Goal: Navigation & Orientation: Find specific page/section

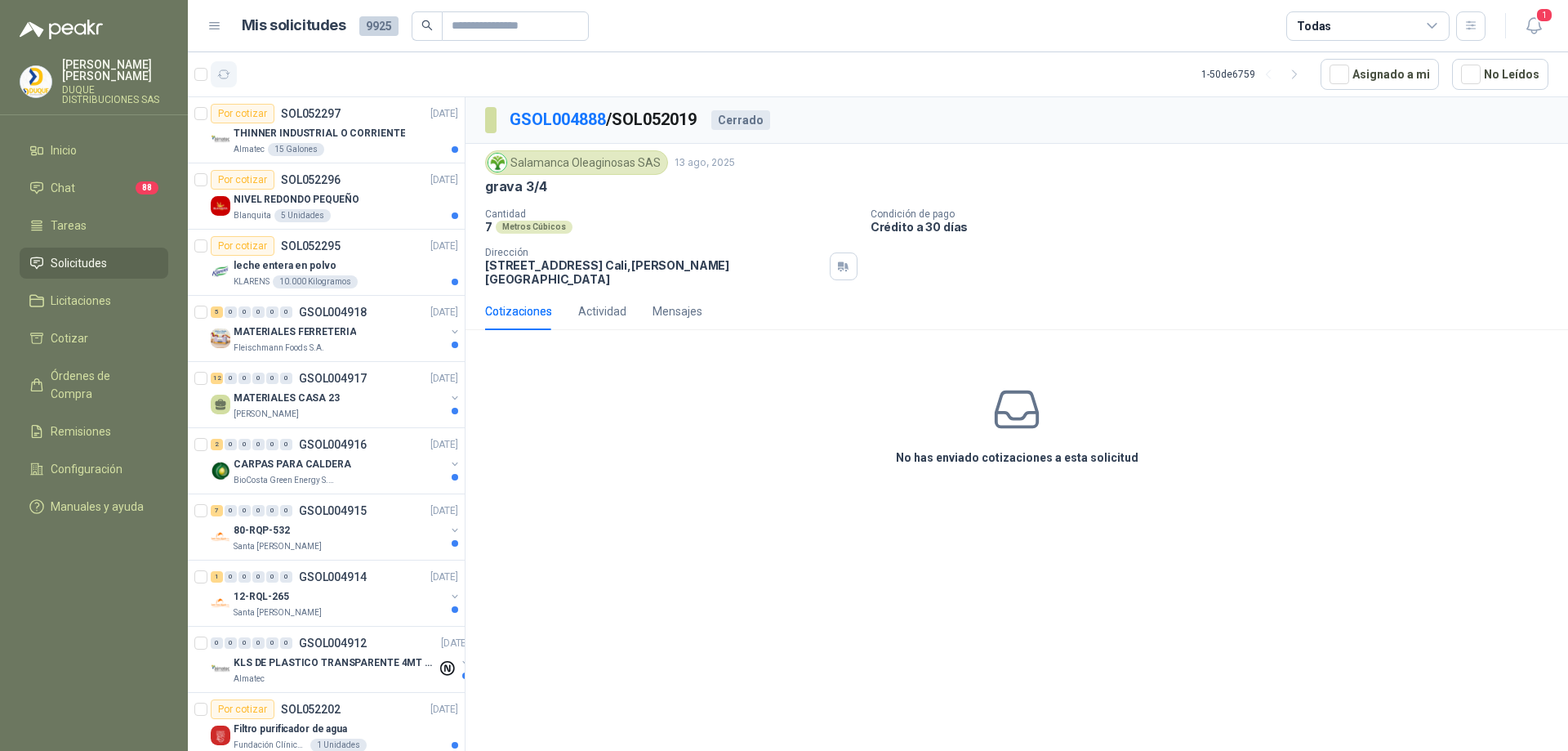
click at [229, 71] on icon "button" at bounding box center [224, 74] width 14 height 14
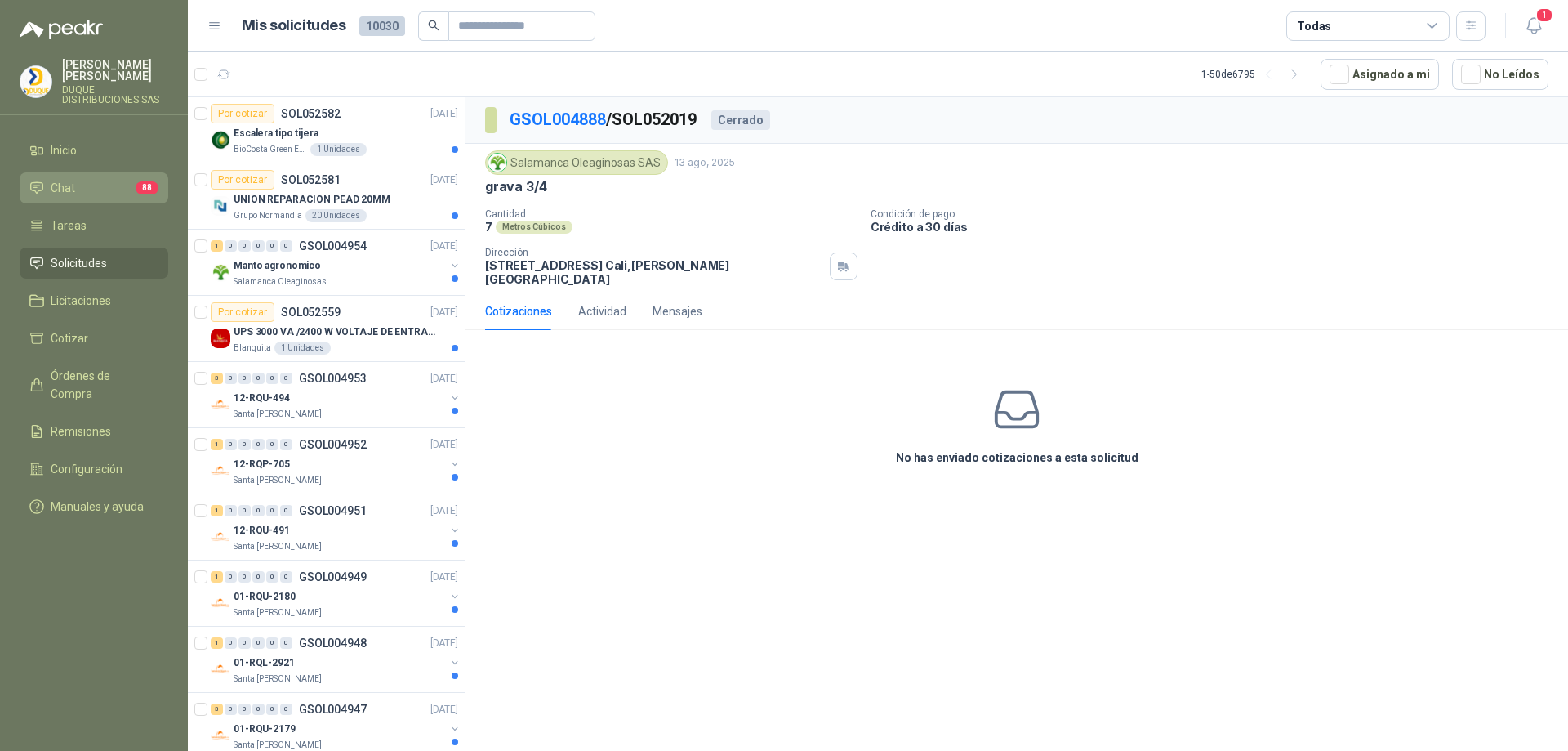
click at [76, 183] on li "Chat 88" at bounding box center [94, 188] width 129 height 18
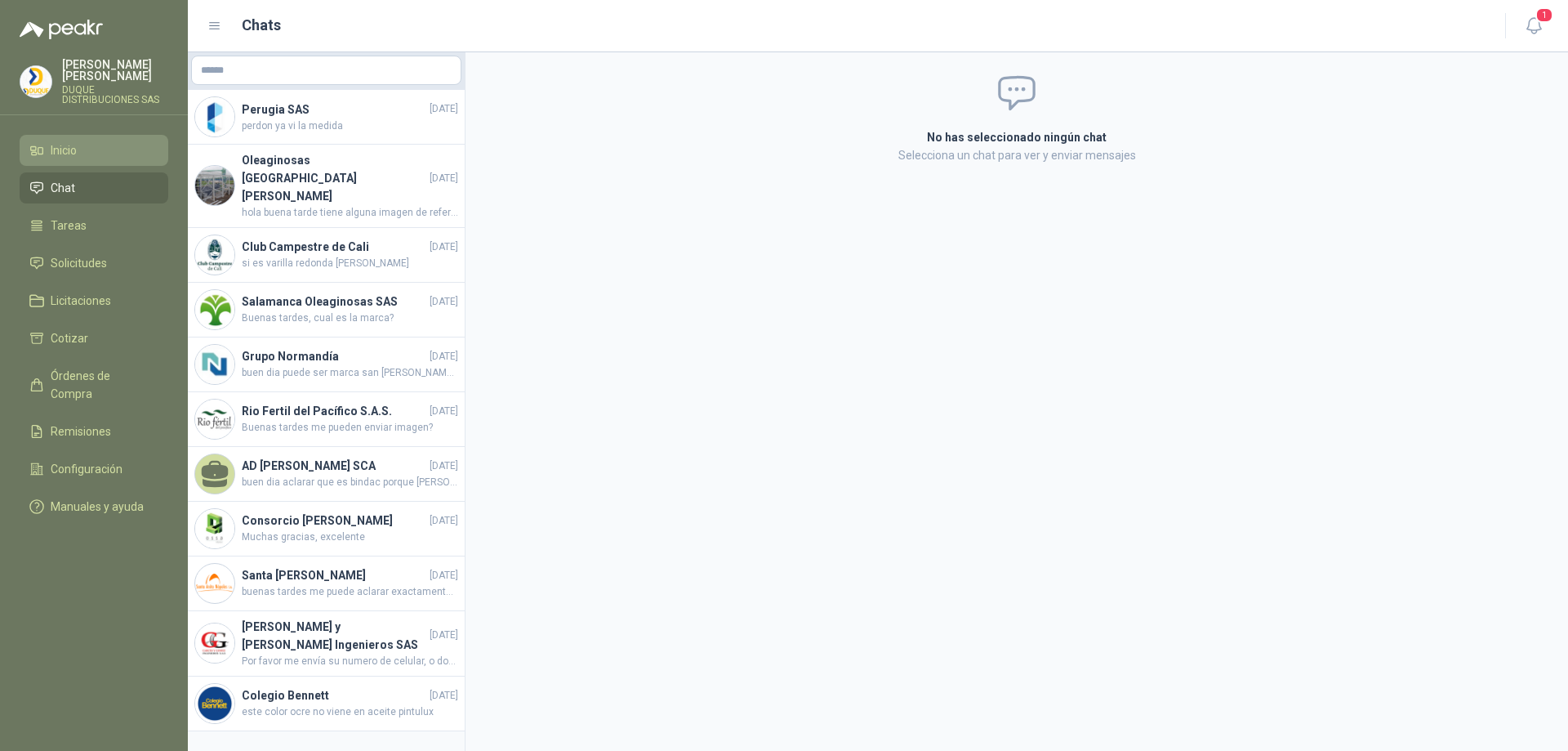
click at [88, 141] on li "Inicio" at bounding box center [94, 151] width 129 height 18
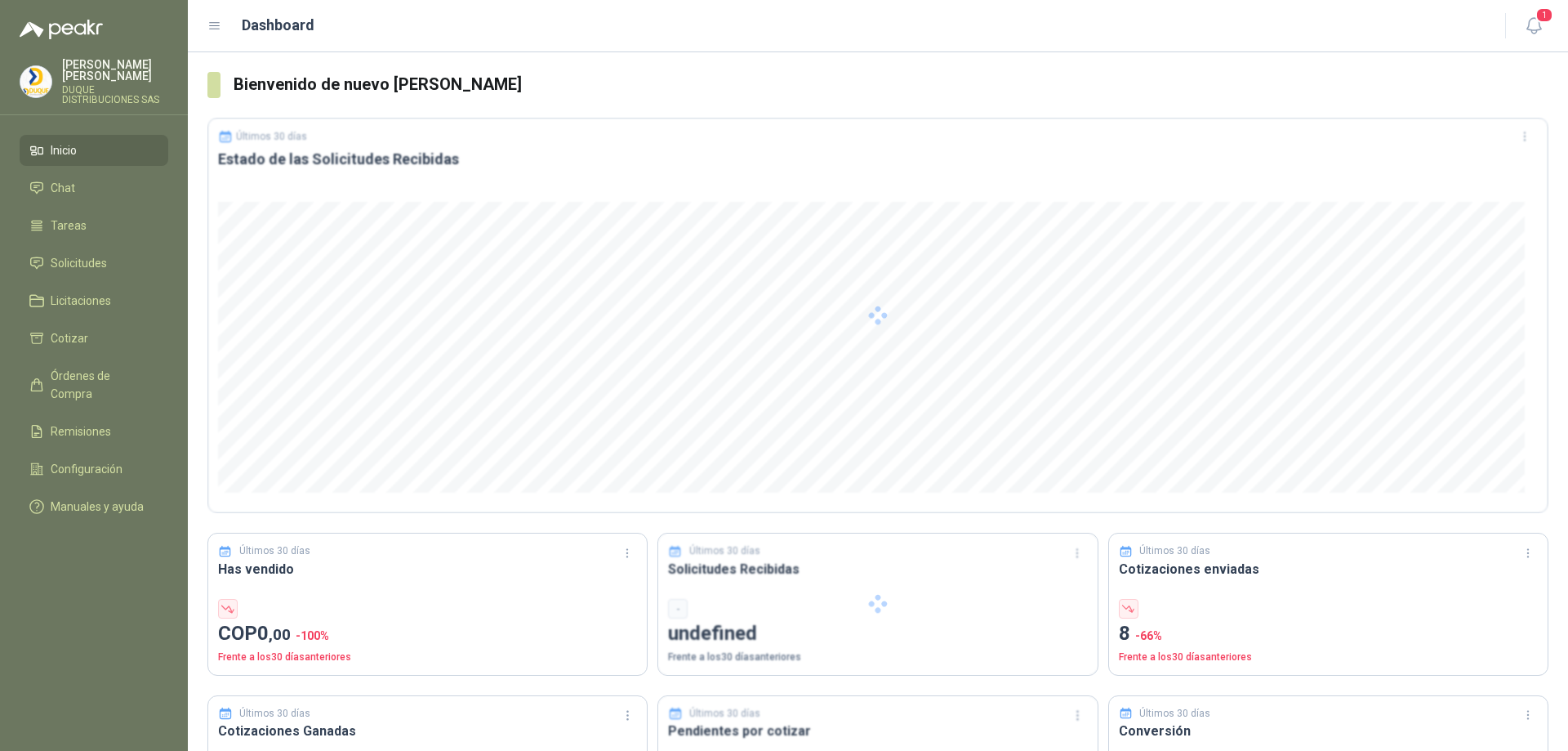
click at [107, 143] on li "Inicio" at bounding box center [94, 151] width 129 height 18
click at [83, 254] on span "Solicitudes" at bounding box center [78, 263] width 56 height 18
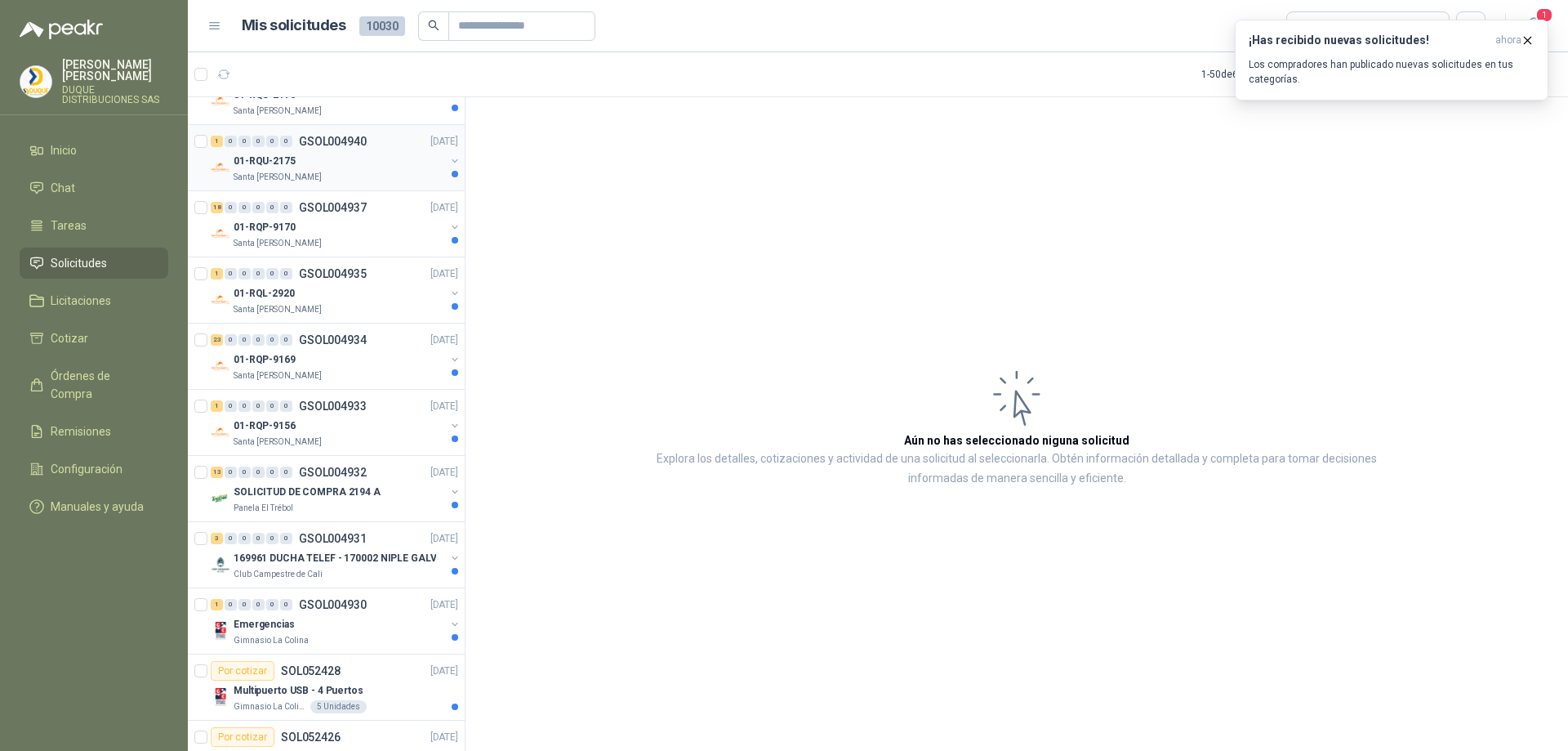
scroll to position [981, 0]
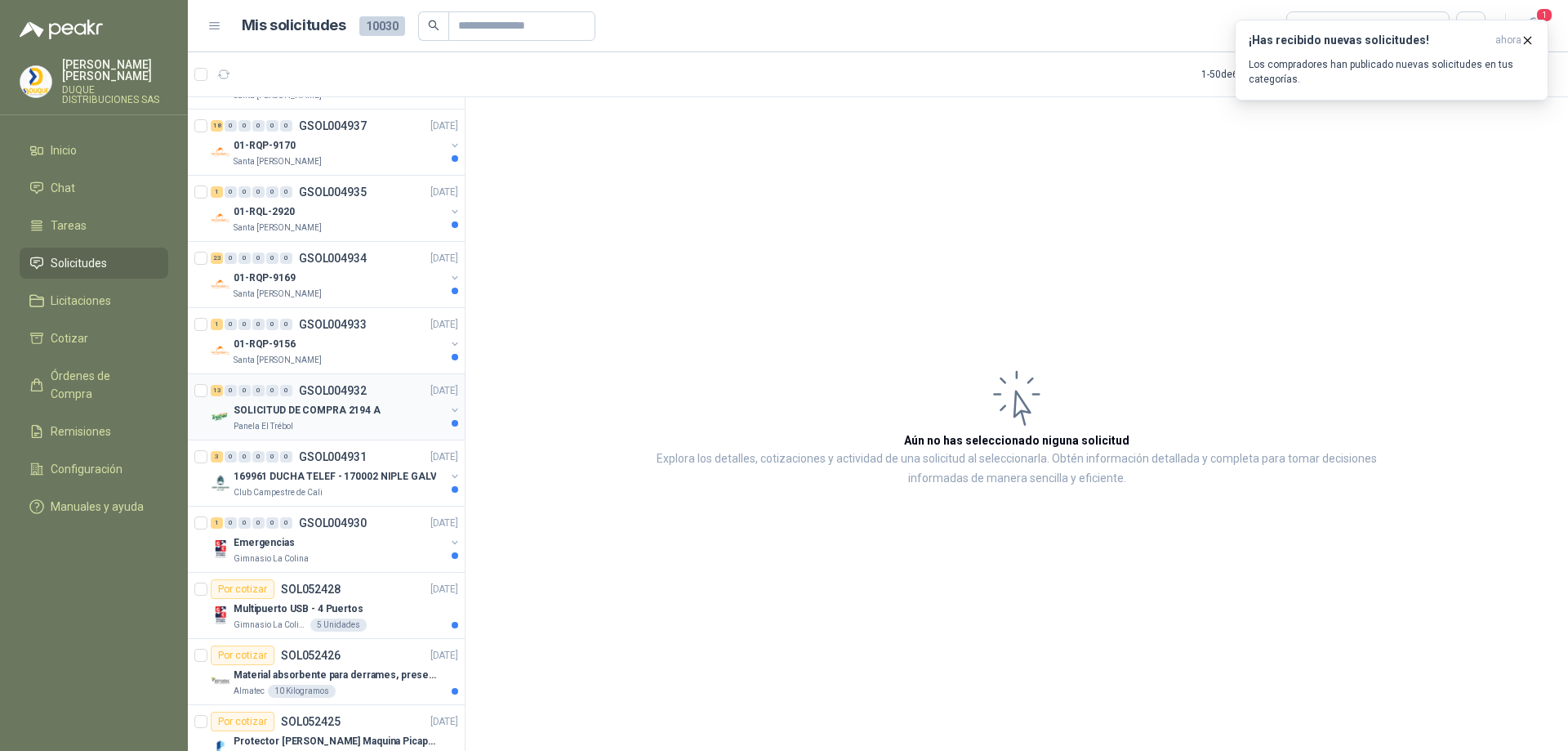
click at [374, 415] on div "SOLICITUD DE COMPRA 2194 A" at bounding box center [339, 409] width 211 height 19
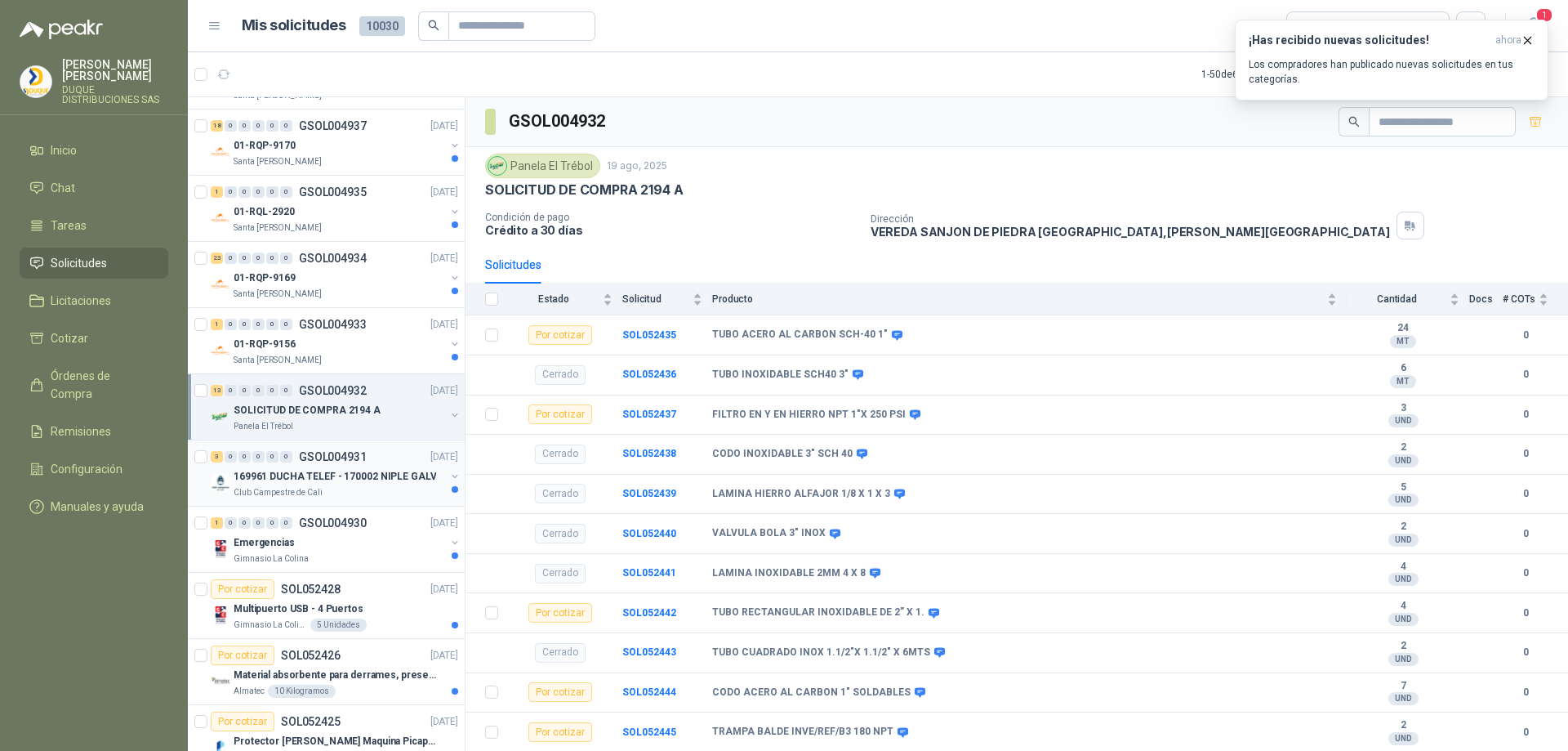
click at [352, 447] on div "3 0 0 0 0 0 GSOL004931 [DATE]" at bounding box center [336, 456] width 251 height 19
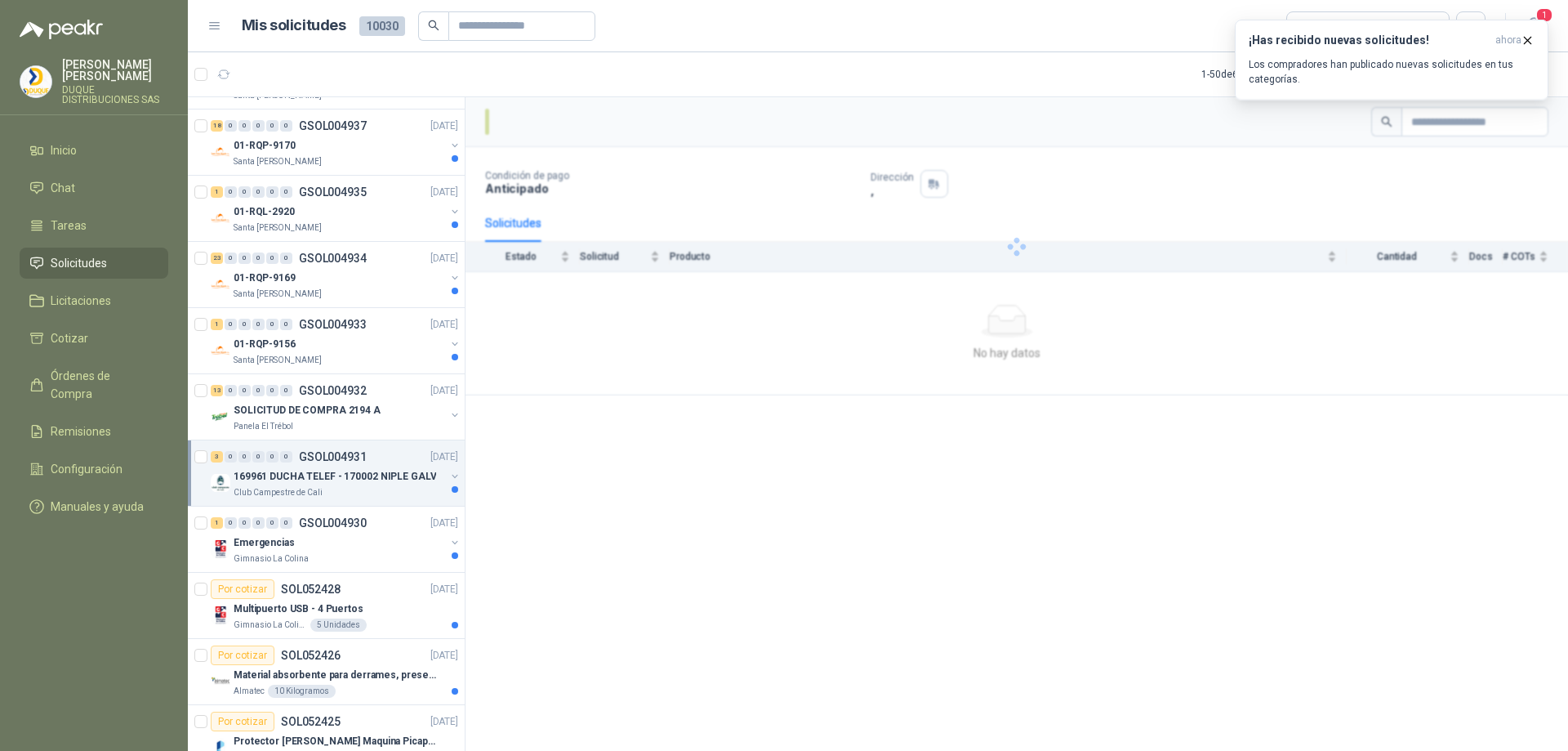
click at [352, 467] on div "169961 DUCHA TELEF - 170002 NIPLE GALV" at bounding box center [339, 476] width 211 height 19
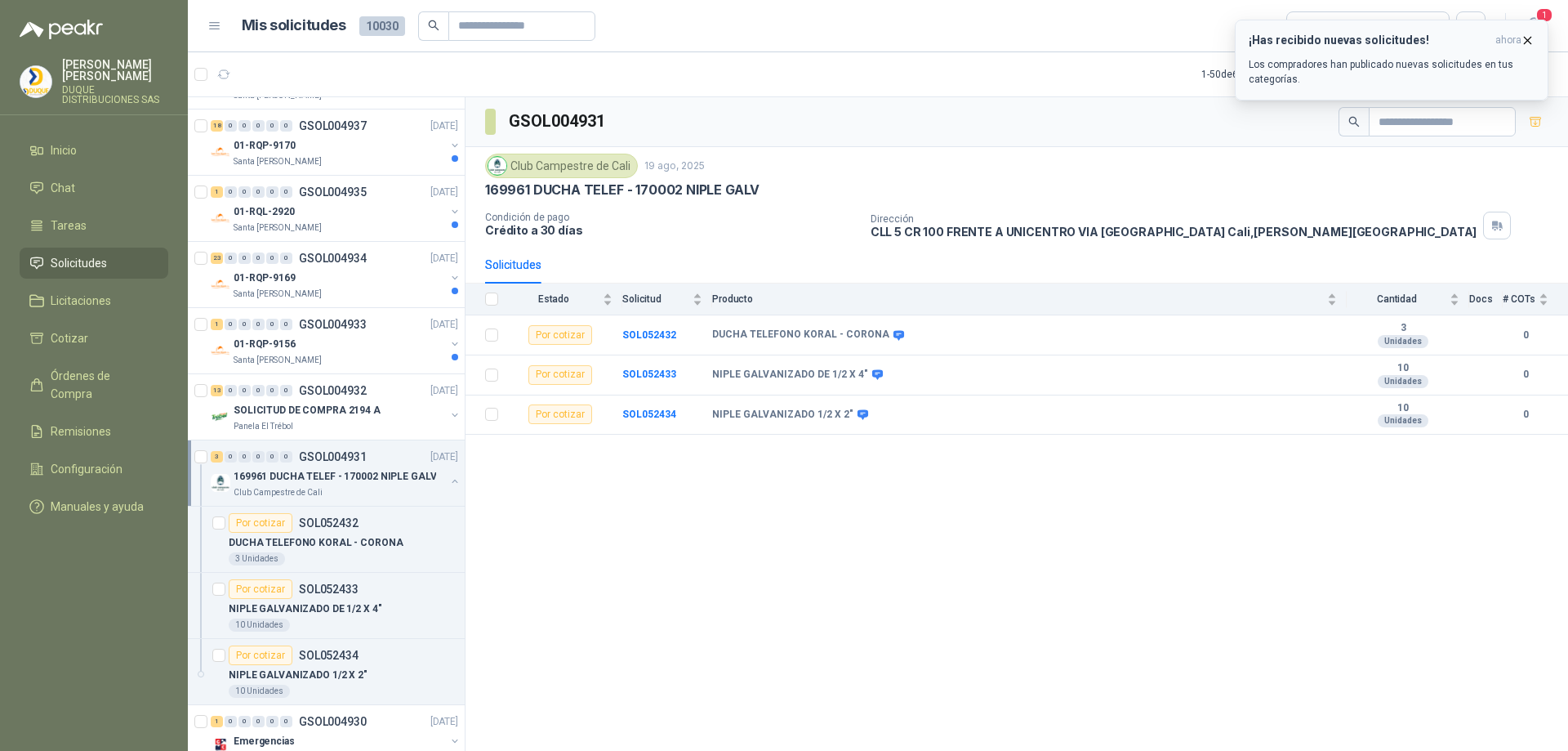
click at [1532, 40] on icon "button" at bounding box center [1528, 39] width 14 height 14
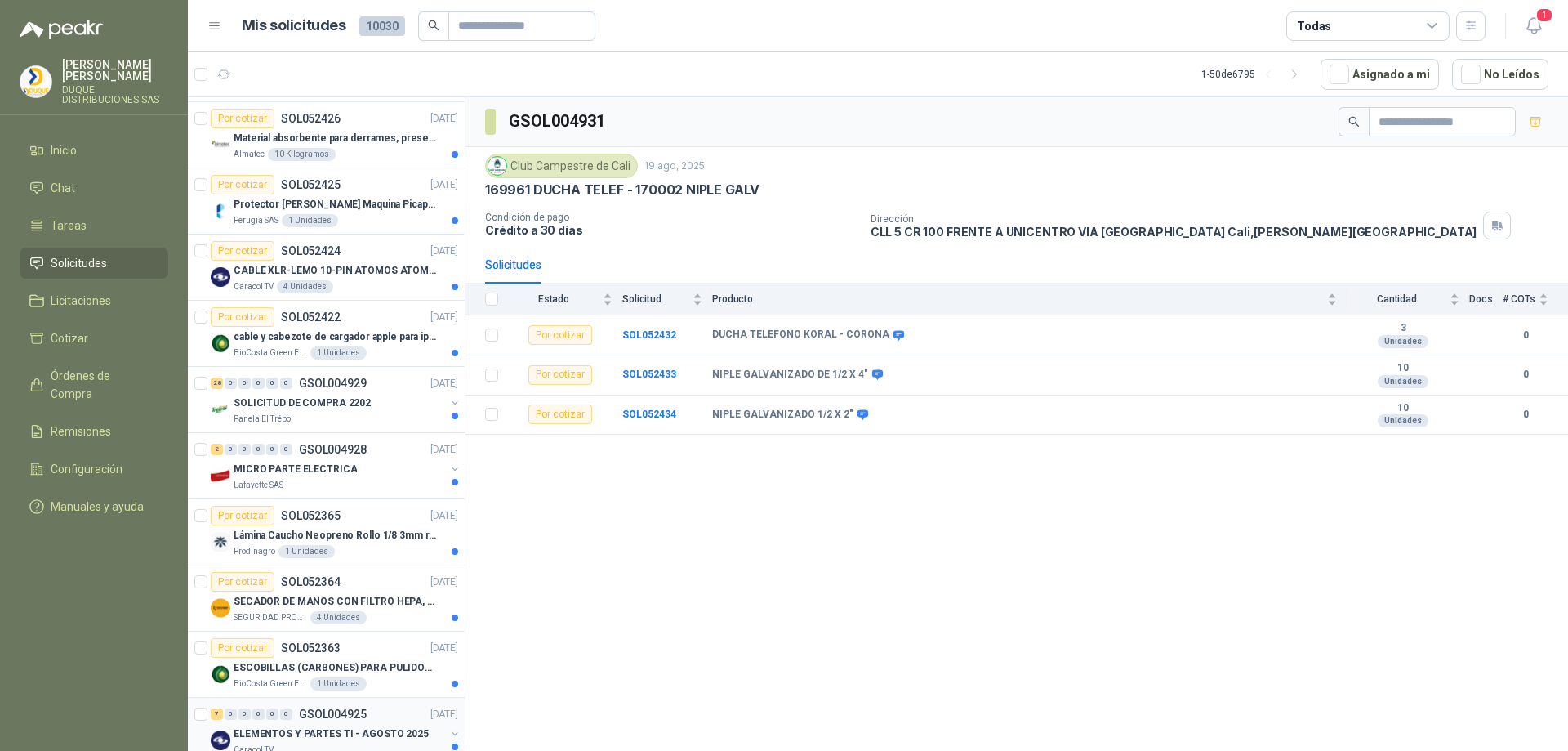
scroll to position [1878, 0]
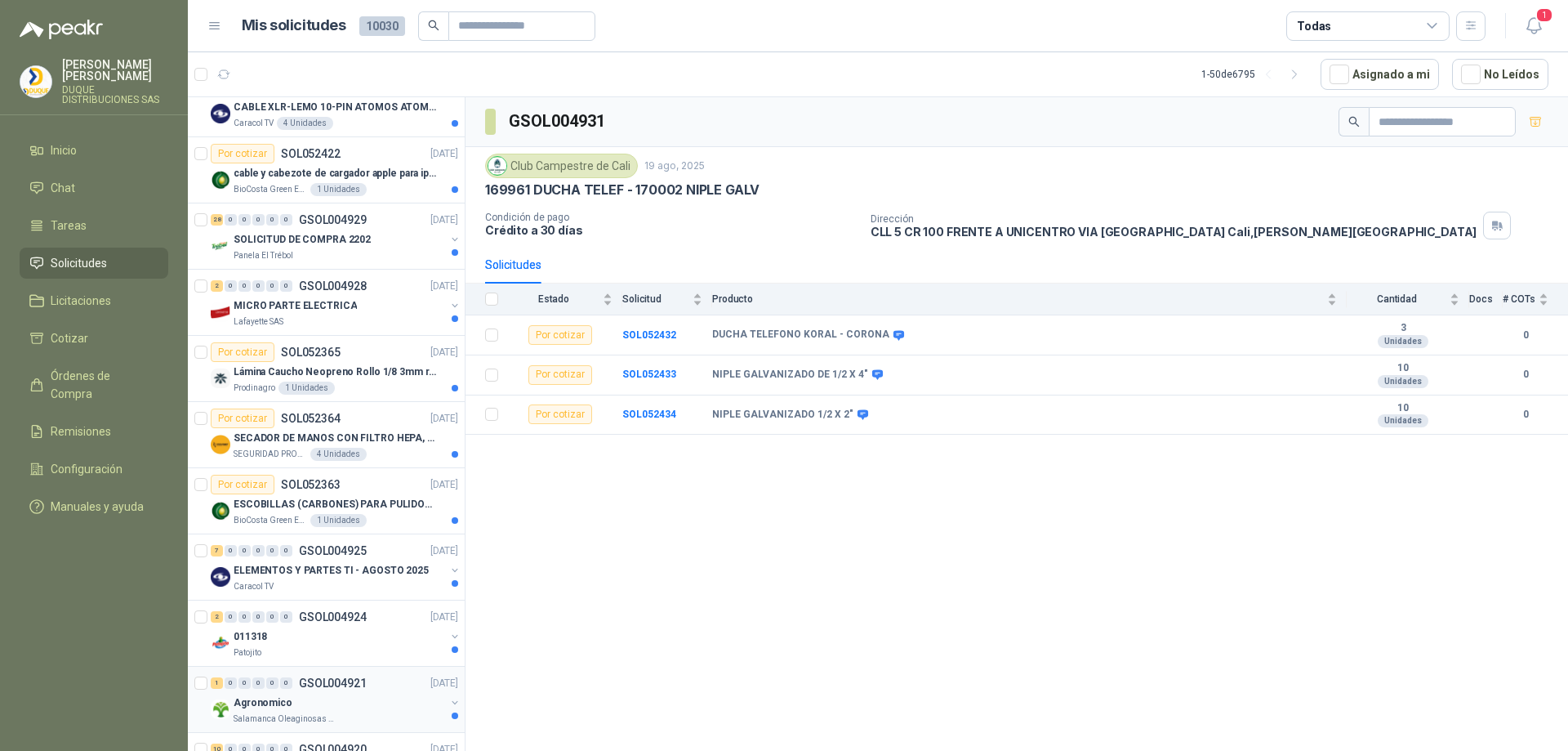
click at [357, 693] on div "Agronomico" at bounding box center [339, 702] width 211 height 19
